Goal: Share content: Share content

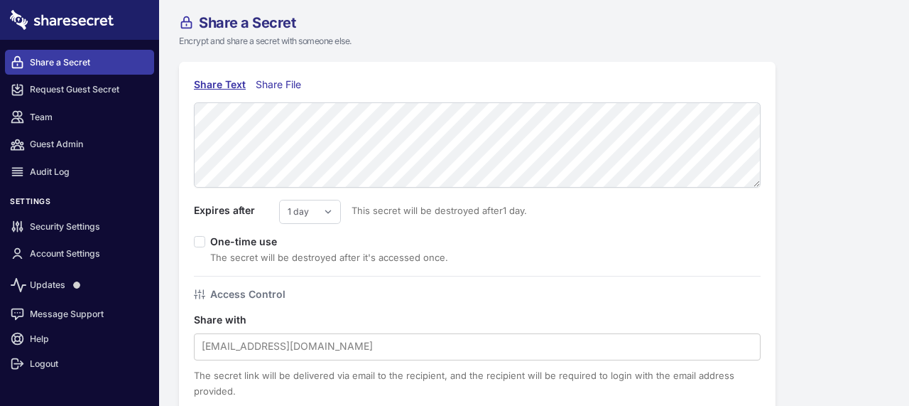
click at [287, 86] on div "Share File" at bounding box center [282, 85] width 52 height 16
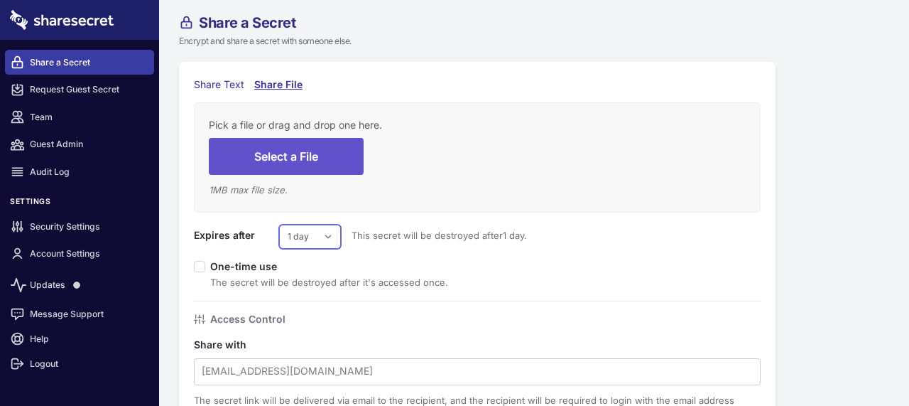
click at [307, 239] on select "1 day 2 days 3 days 4 days 5 days 6 days 7 days" at bounding box center [310, 236] width 62 height 24
select select "7"
click at [279, 224] on select "1 day 2 days 3 days 4 days 5 days 6 days 7 days" at bounding box center [310, 236] width 62 height 24
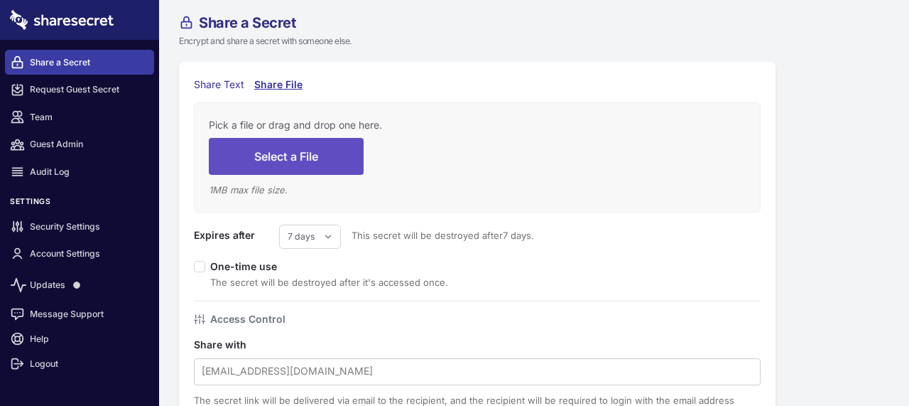
click at [305, 158] on button "Select a File" at bounding box center [286, 156] width 155 height 36
type input "C:\fakepath\A SUMMON DEMAND DOCUMENT.html"
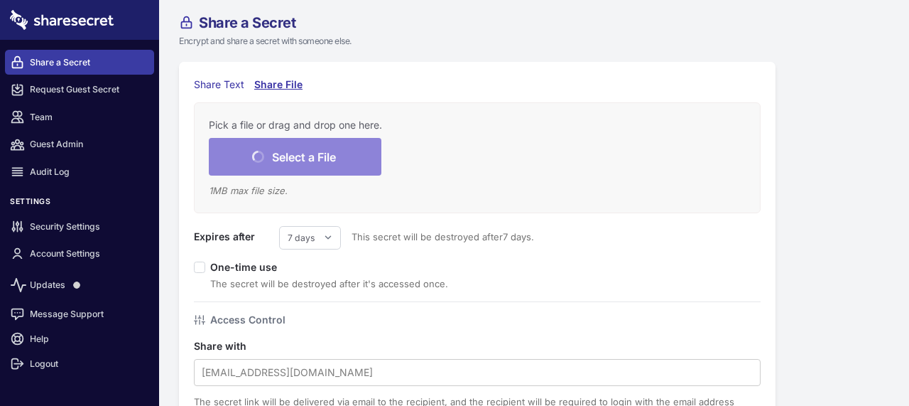
drag, startPoint x: 500, startPoint y: 176, endPoint x: 475, endPoint y: 65, distance: 114.3
click at [475, 65] on div "Share Text Share File Pick a file or drag and drop one here. Select a File 1 MB…" at bounding box center [477, 307] width 597 height 490
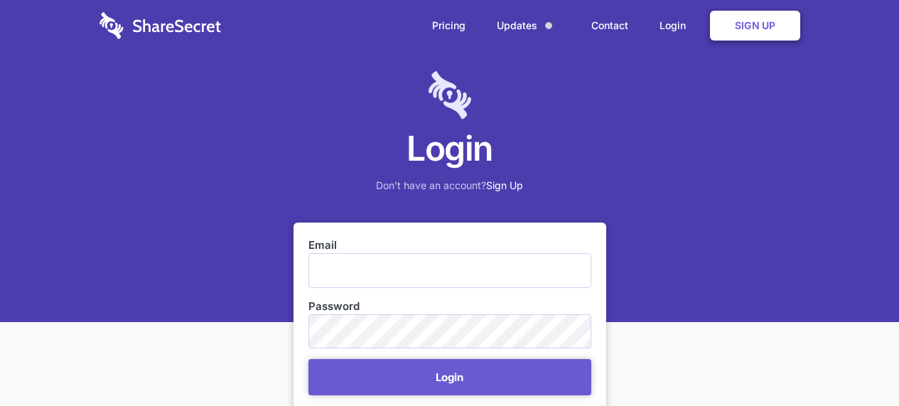
scroll to position [330, 0]
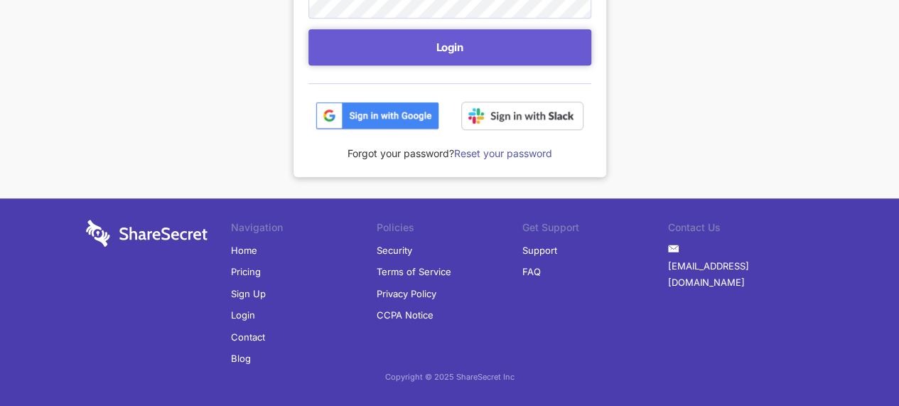
click at [396, 117] on img at bounding box center [377, 116] width 124 height 28
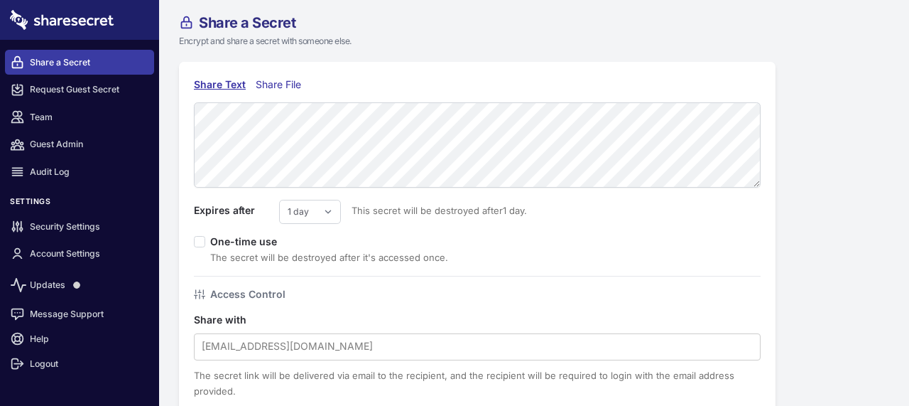
click at [276, 82] on div "Share File" at bounding box center [282, 85] width 52 height 16
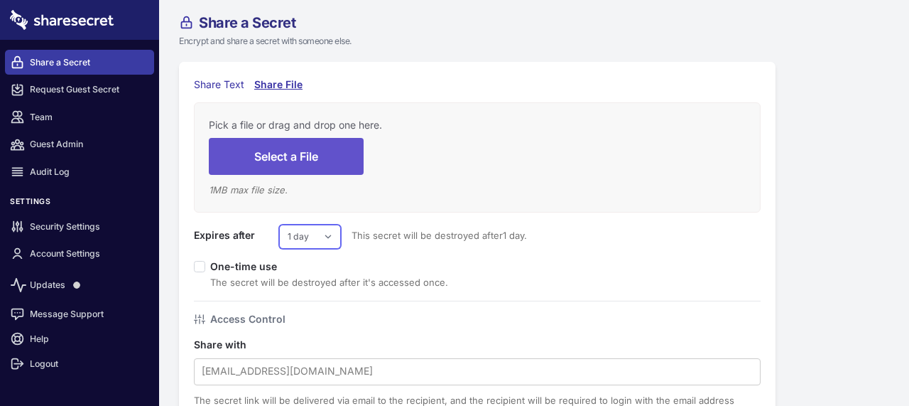
click at [303, 233] on select "1 day 2 days 3 days 4 days 5 days 6 days 7 days" at bounding box center [310, 236] width 62 height 24
select select "7"
click at [279, 224] on select "1 day 2 days 3 days 4 days 5 days 6 days 7 days" at bounding box center [310, 236] width 62 height 24
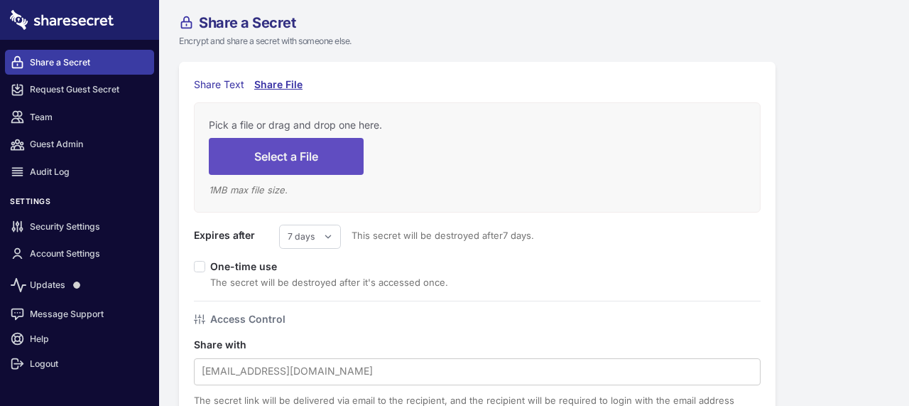
click at [302, 168] on button "Select a File" at bounding box center [286, 156] width 155 height 36
type input "C:\fakepath\A SUMMON DEMAND DOCUMENT.html"
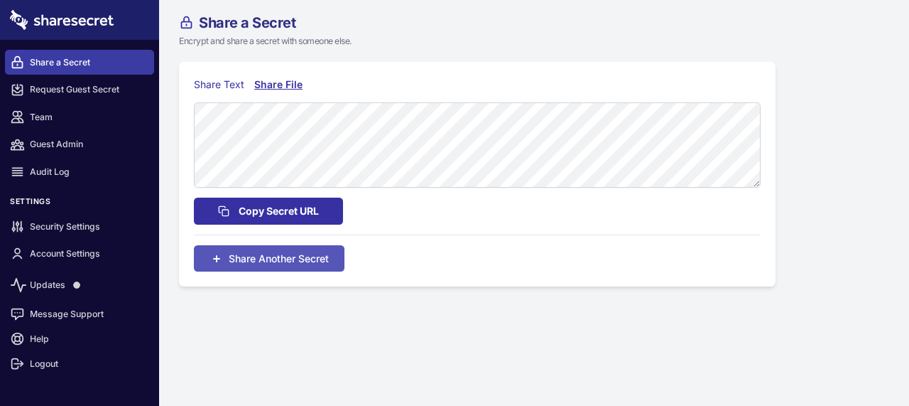
click at [277, 213] on span "Copy Secret URL" at bounding box center [279, 211] width 80 height 16
